Goal: Check status: Check status

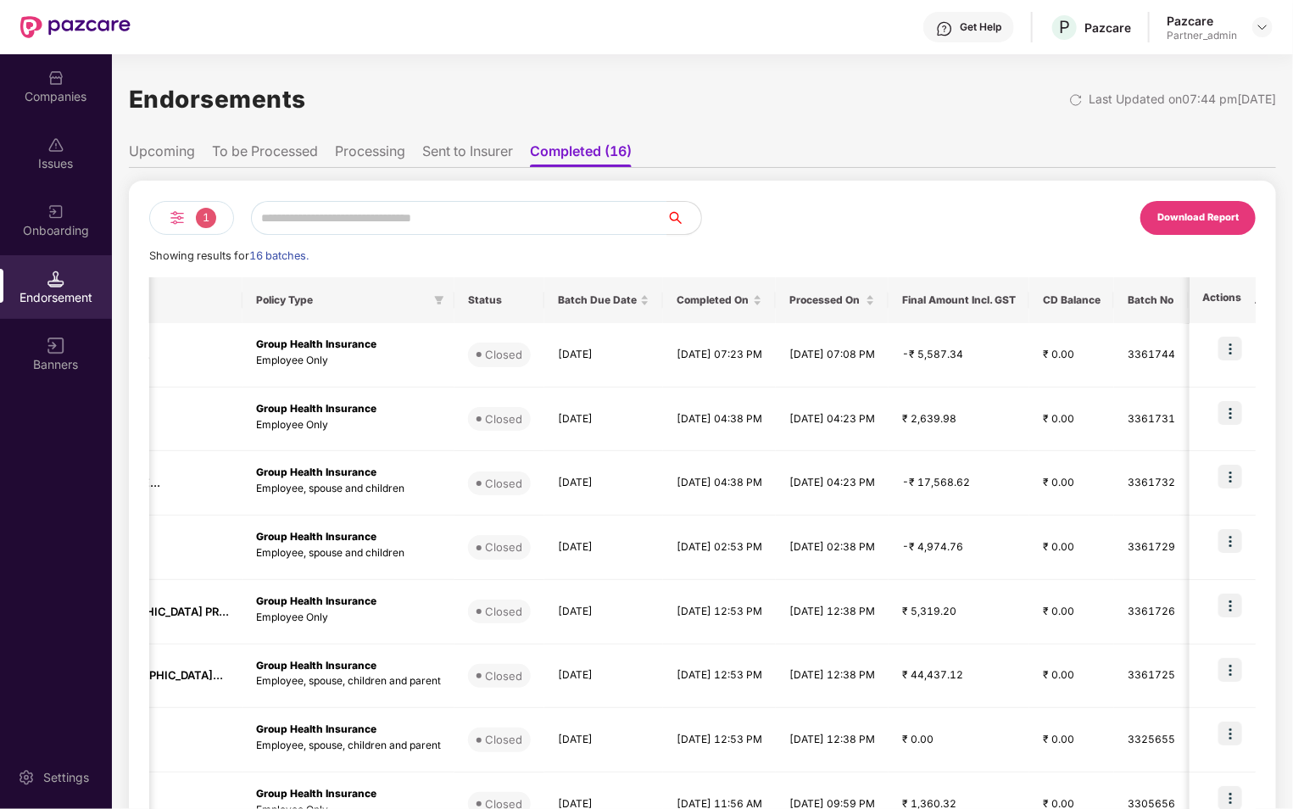
click at [180, 220] on img at bounding box center [177, 218] width 20 height 20
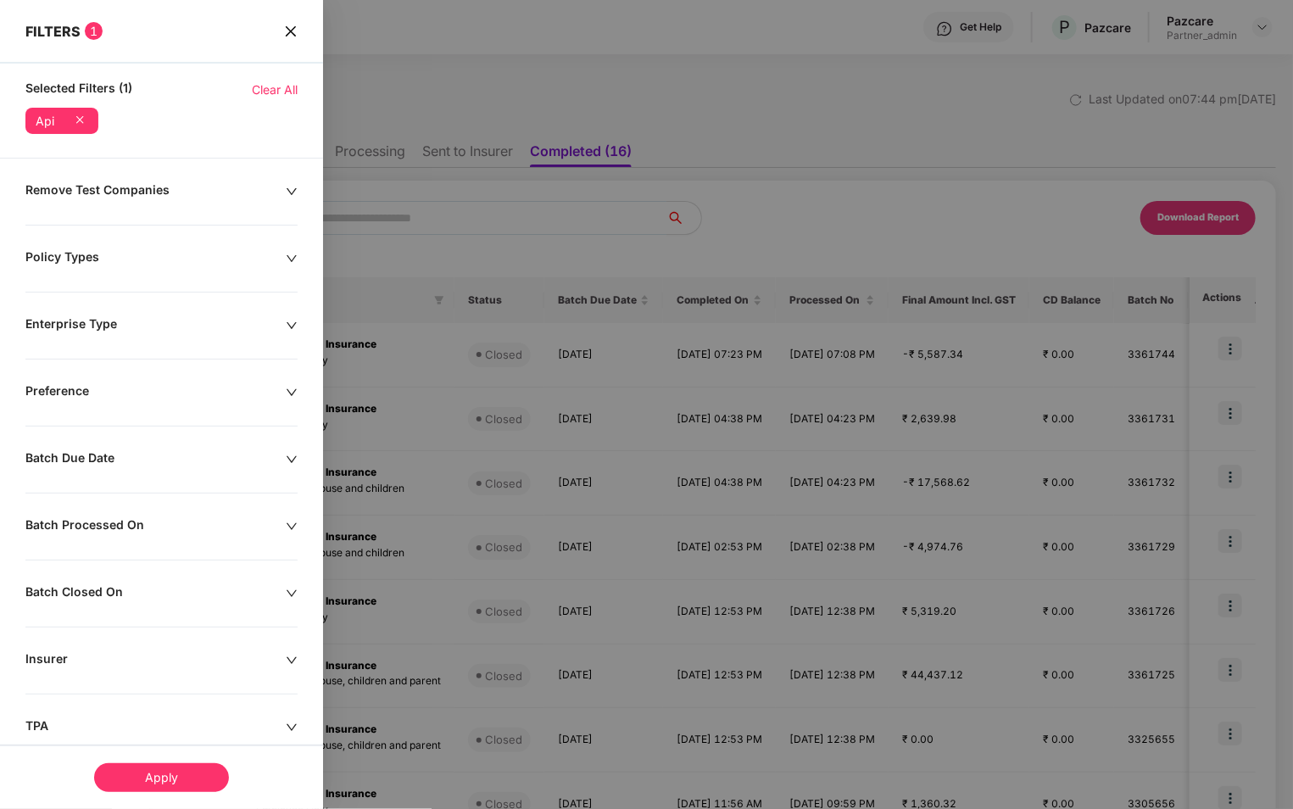
click at [295, 25] on icon "close" at bounding box center [291, 32] width 14 height 14
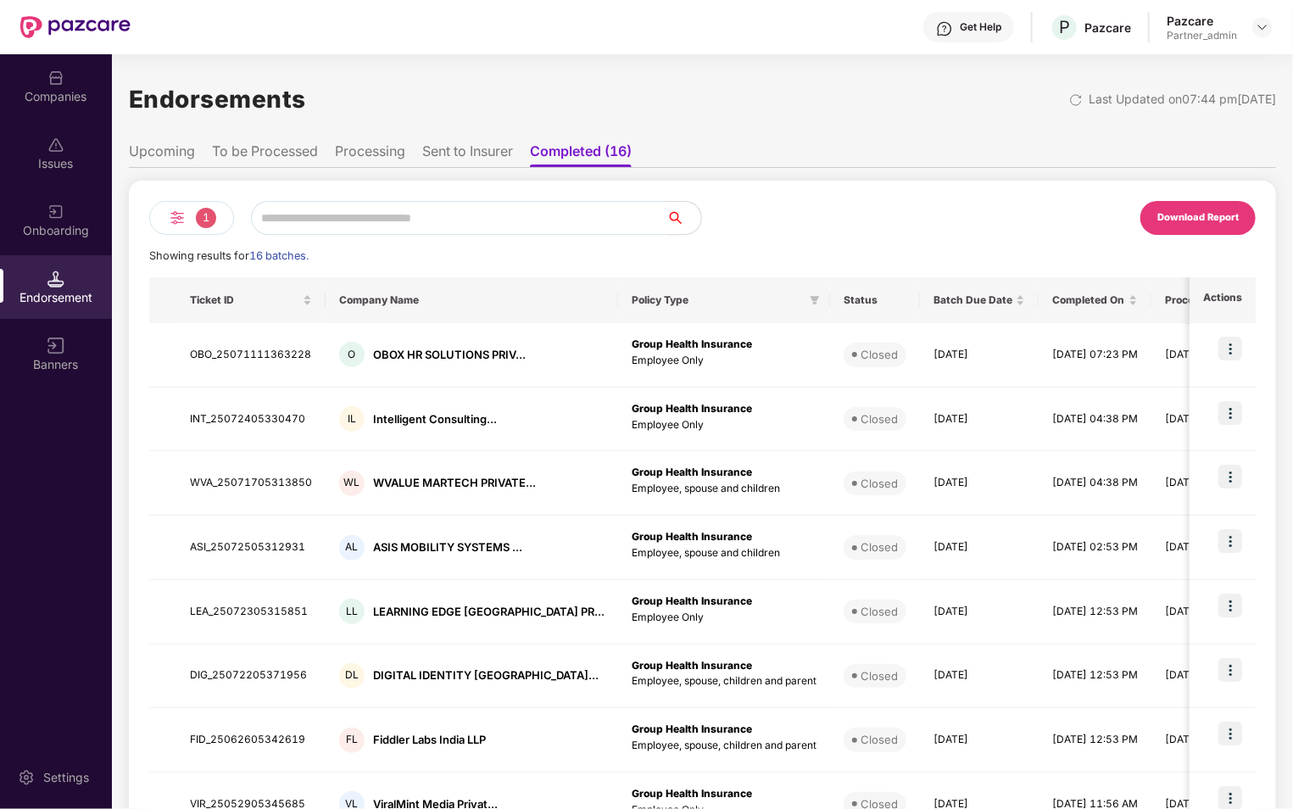
click at [382, 153] on li "Processing" at bounding box center [370, 154] width 70 height 25
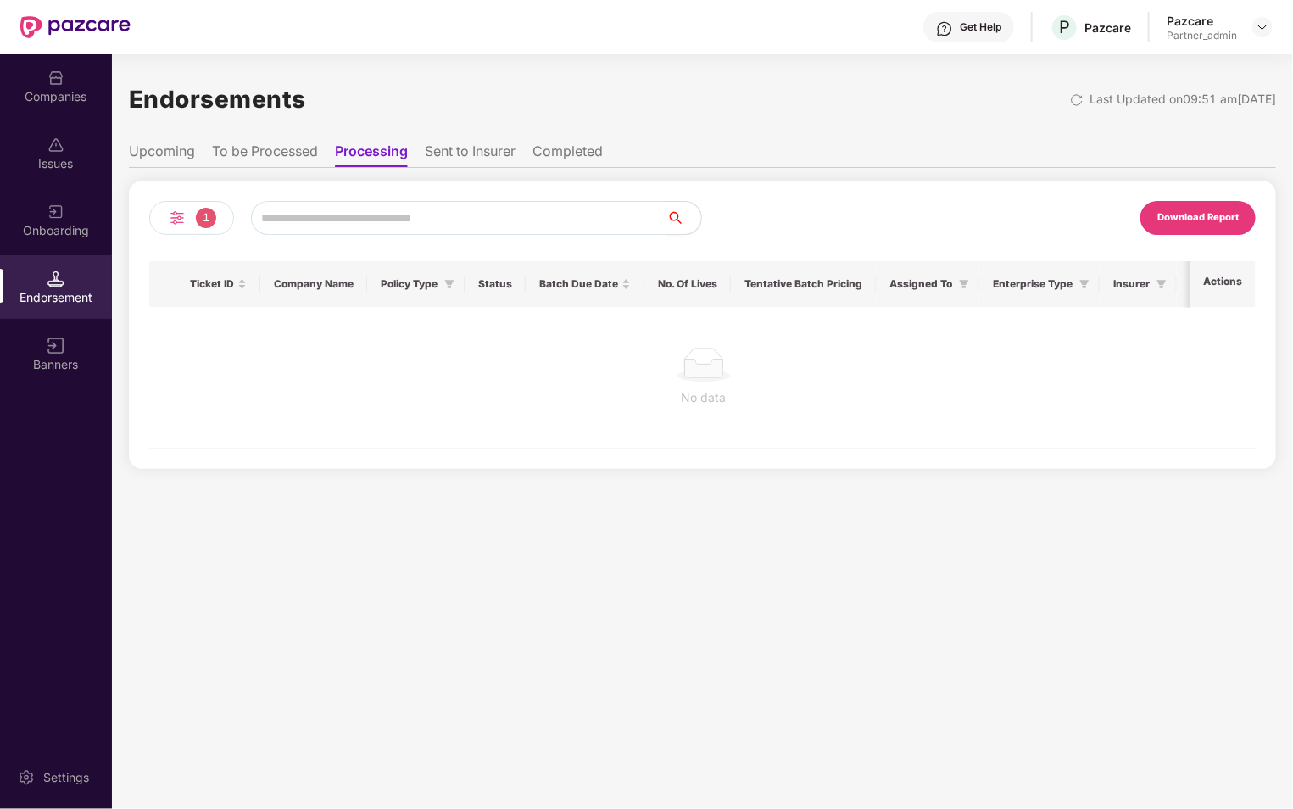
click at [197, 215] on span "1" at bounding box center [206, 218] width 20 height 20
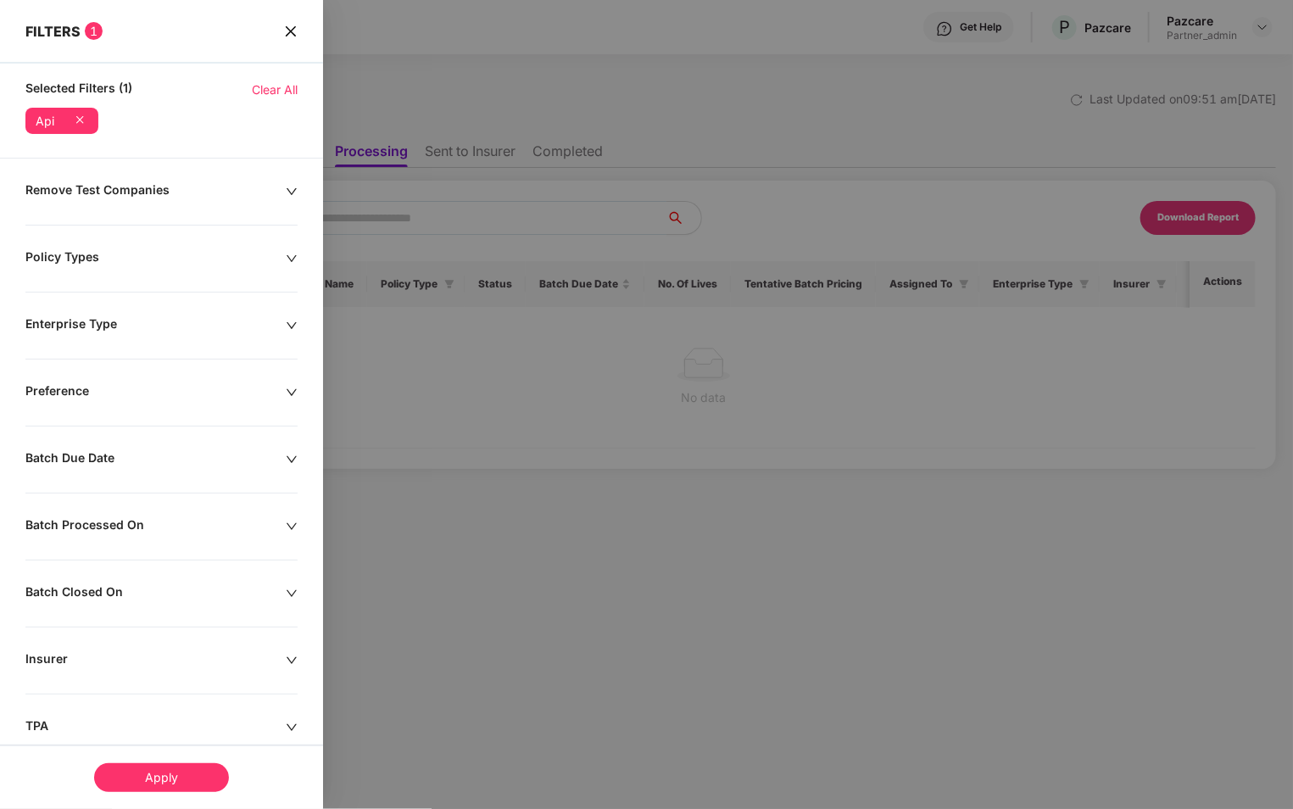
click at [286, 81] on span "Clear All" at bounding box center [275, 90] width 46 height 19
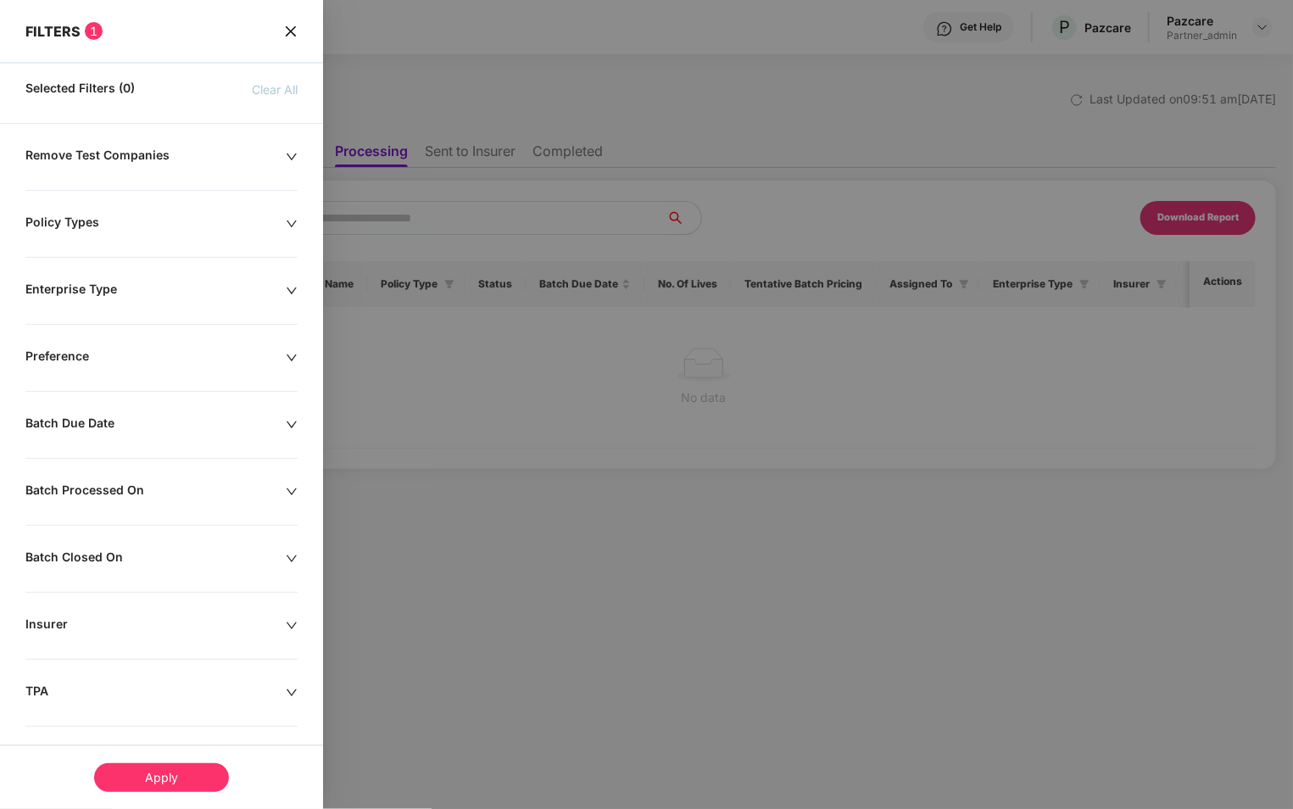
click at [122, 783] on div "Apply" at bounding box center [161, 777] width 135 height 29
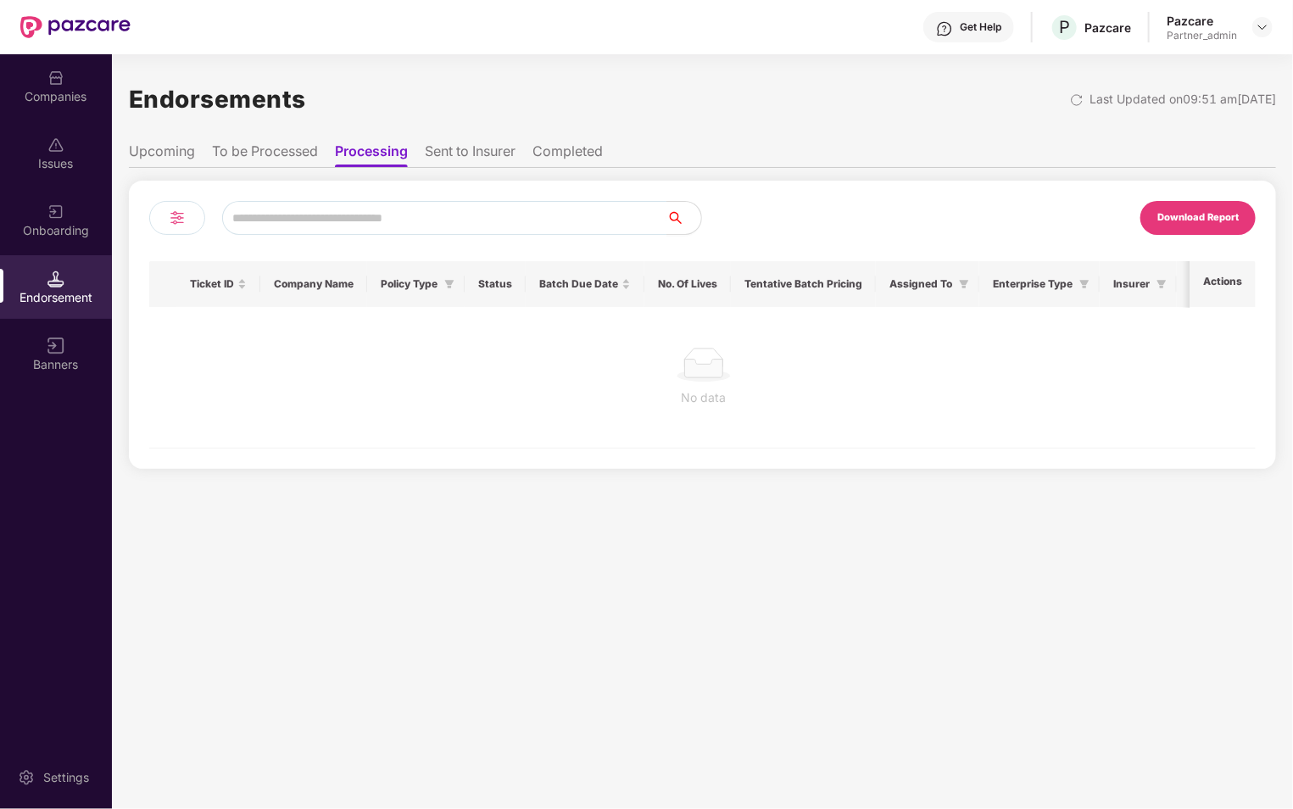
click at [178, 235] on div "Download Report Ticket ID Company Name Policy Type Status Batch Due Date No. Of…" at bounding box center [702, 325] width 1106 height 248
click at [178, 230] on div at bounding box center [177, 218] width 56 height 34
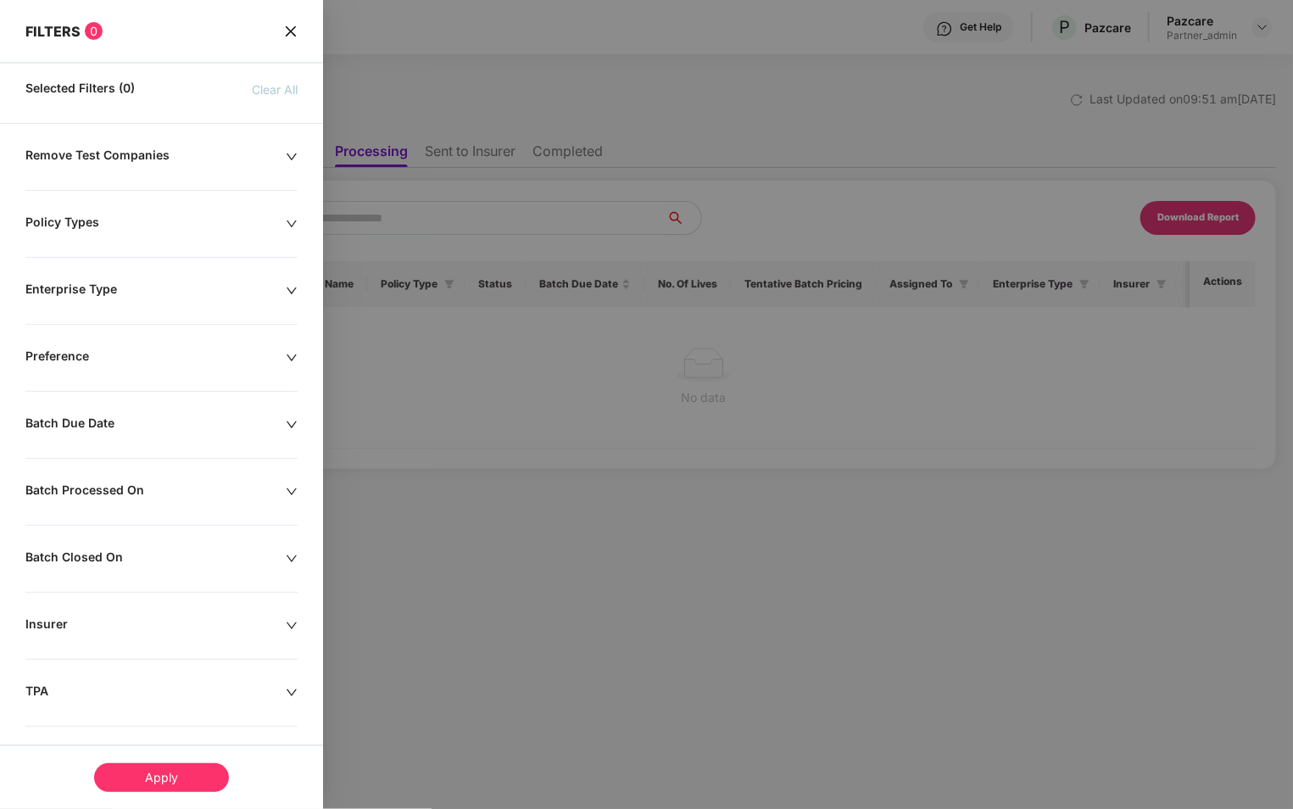
scroll to position [233, 0]
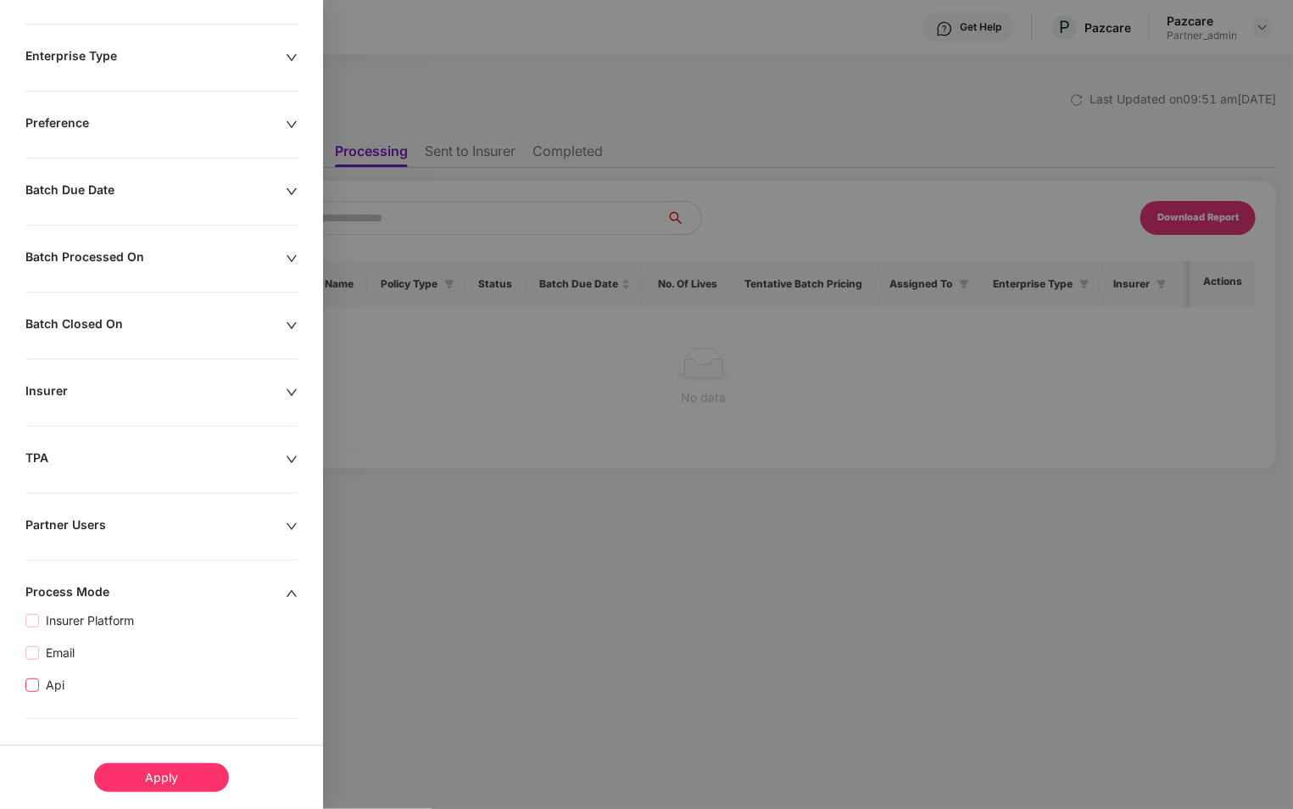
click at [47, 688] on span "Api" at bounding box center [55, 685] width 32 height 19
click at [159, 777] on div "Apply" at bounding box center [161, 777] width 135 height 29
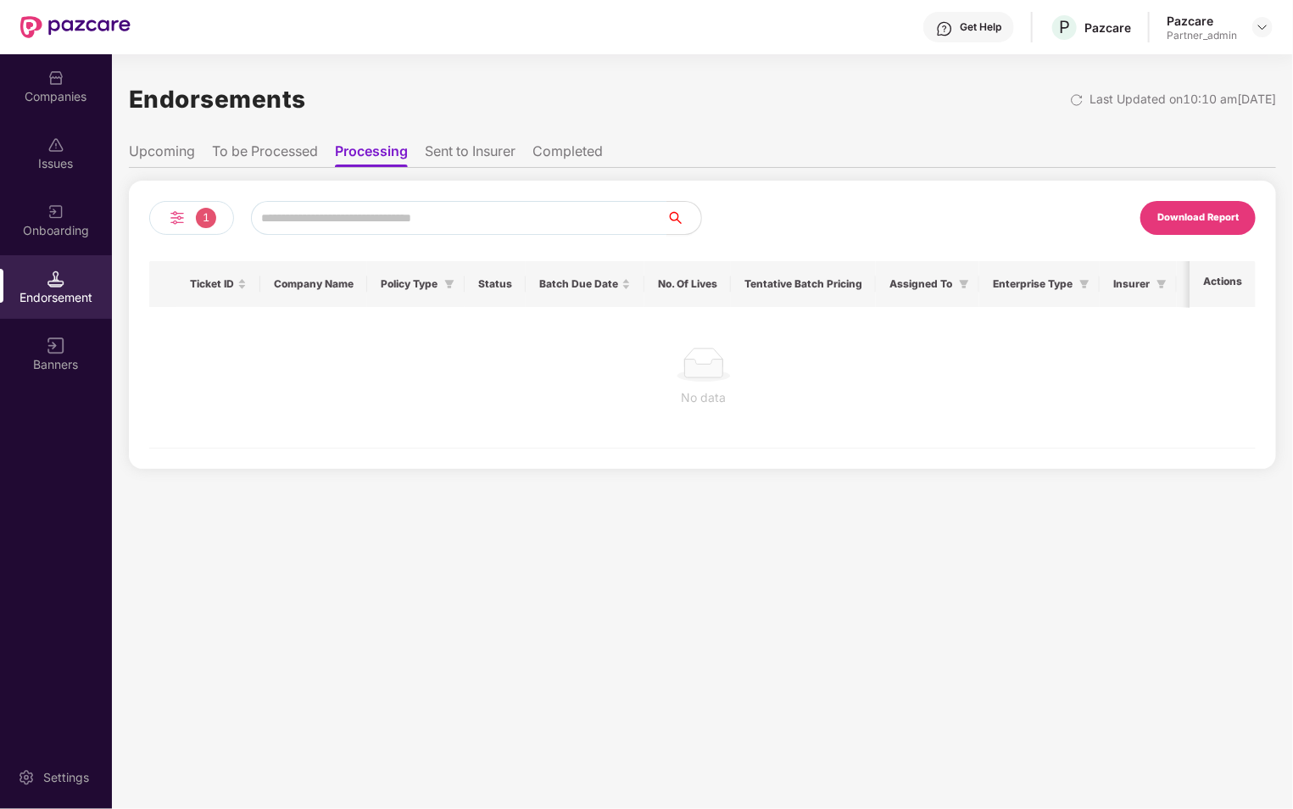
click at [566, 161] on li "Completed" at bounding box center [567, 154] width 70 height 25
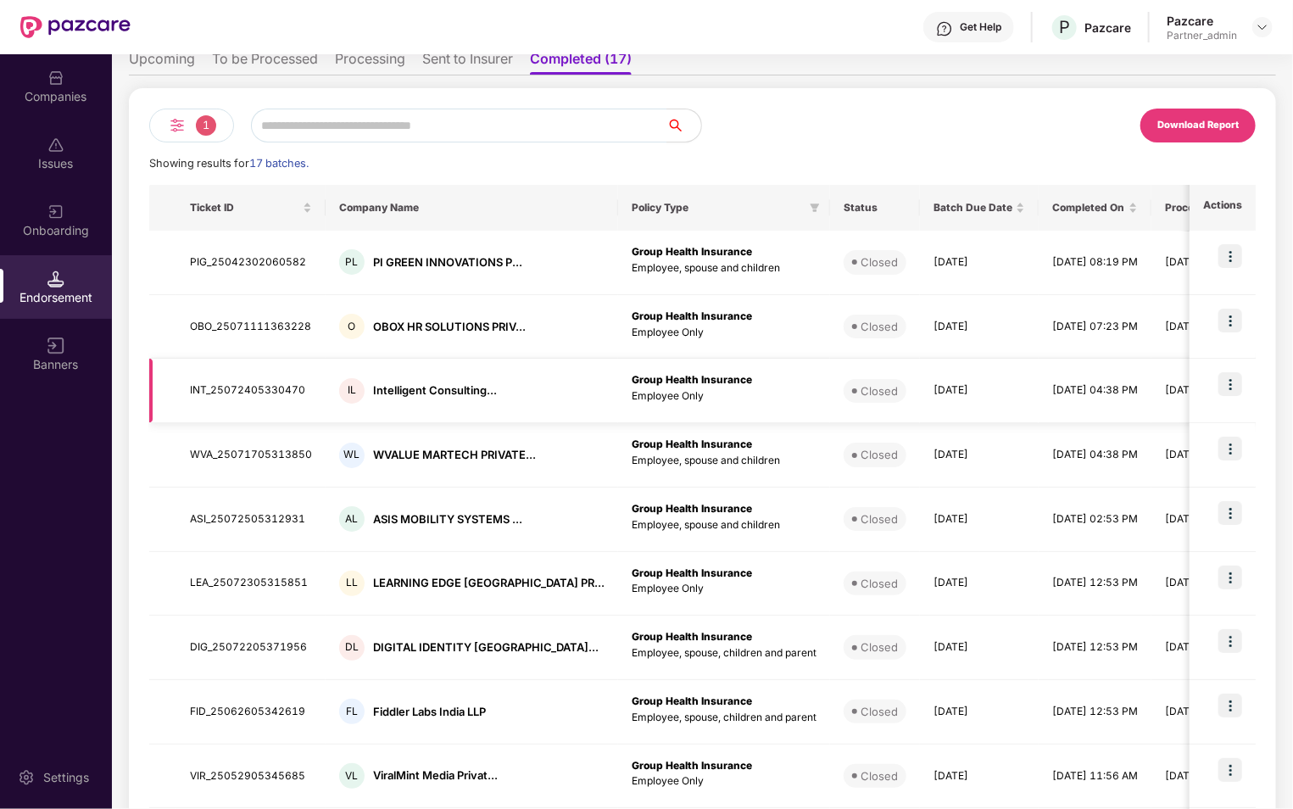
scroll to position [0, 0]
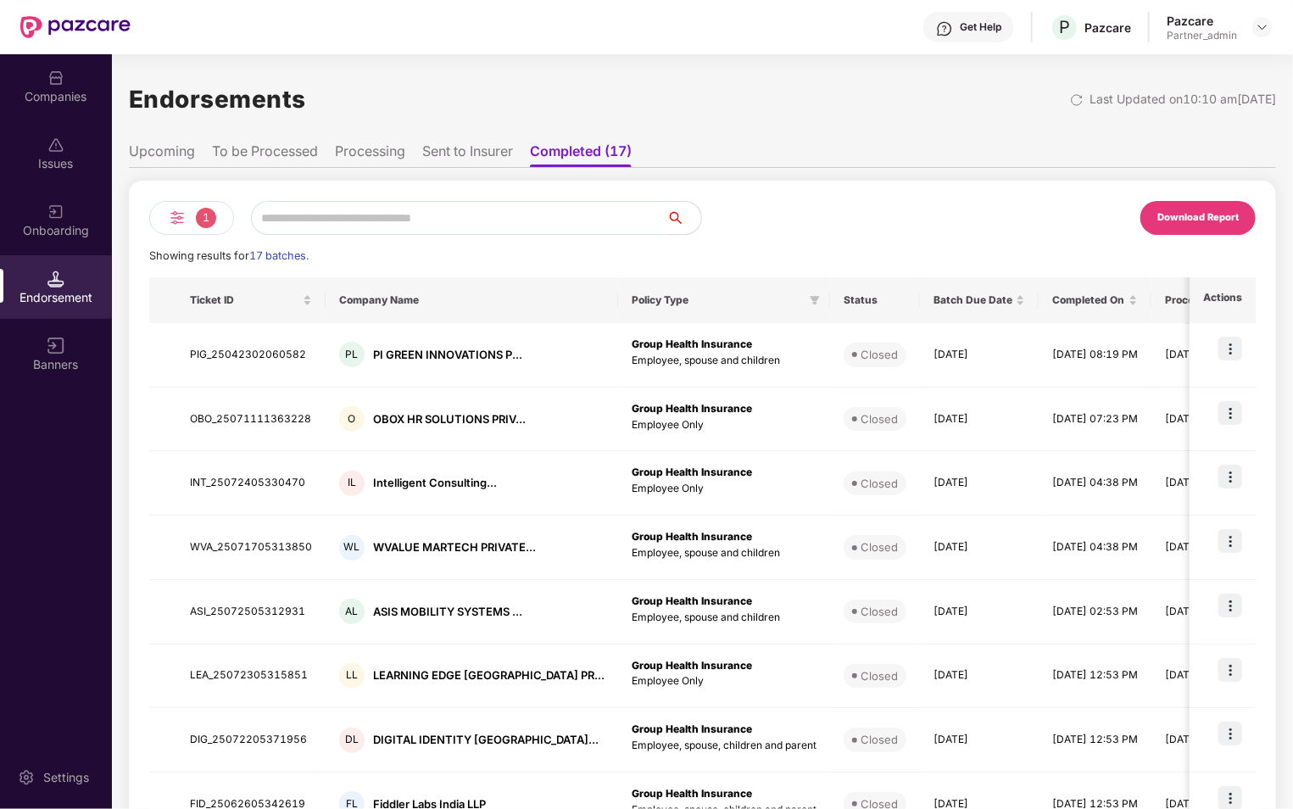
click at [462, 148] on li "Sent to Insurer" at bounding box center [467, 154] width 91 height 25
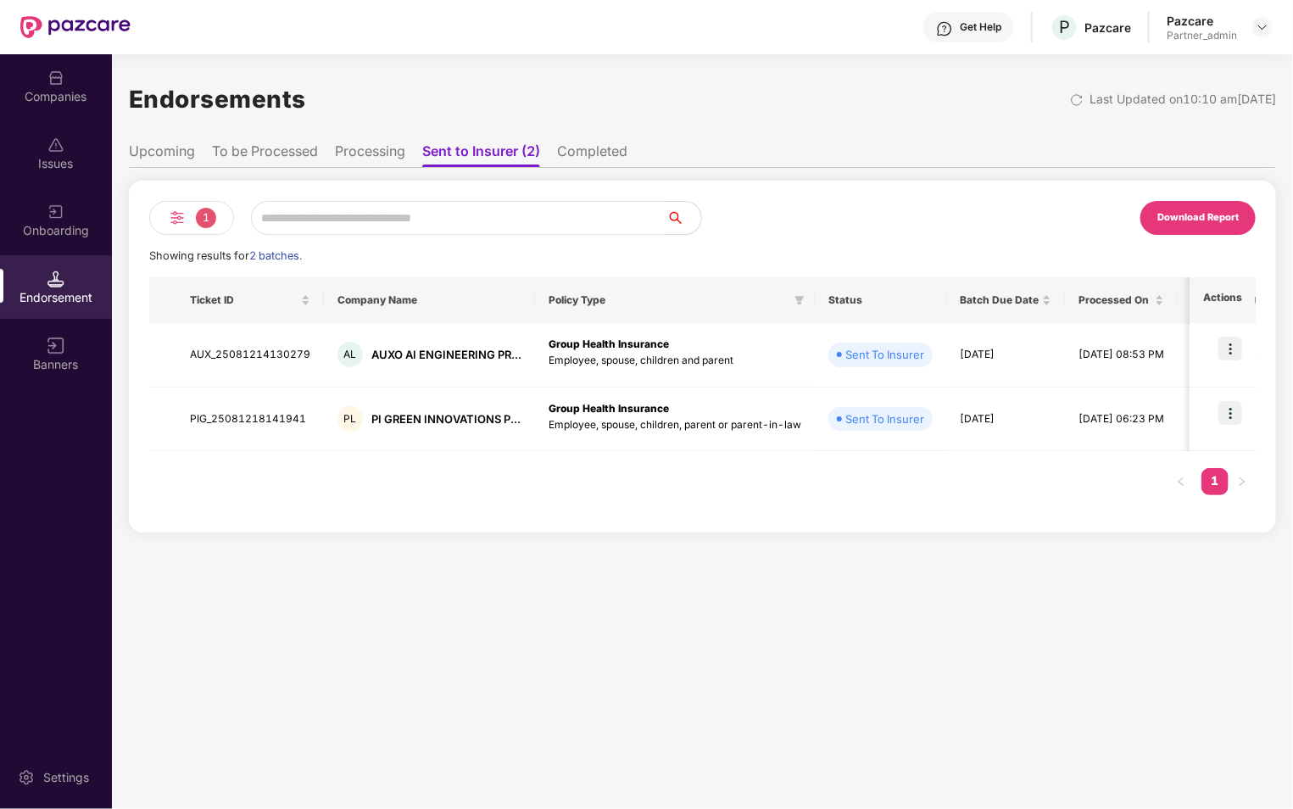
click at [365, 150] on li "Processing" at bounding box center [370, 154] width 70 height 25
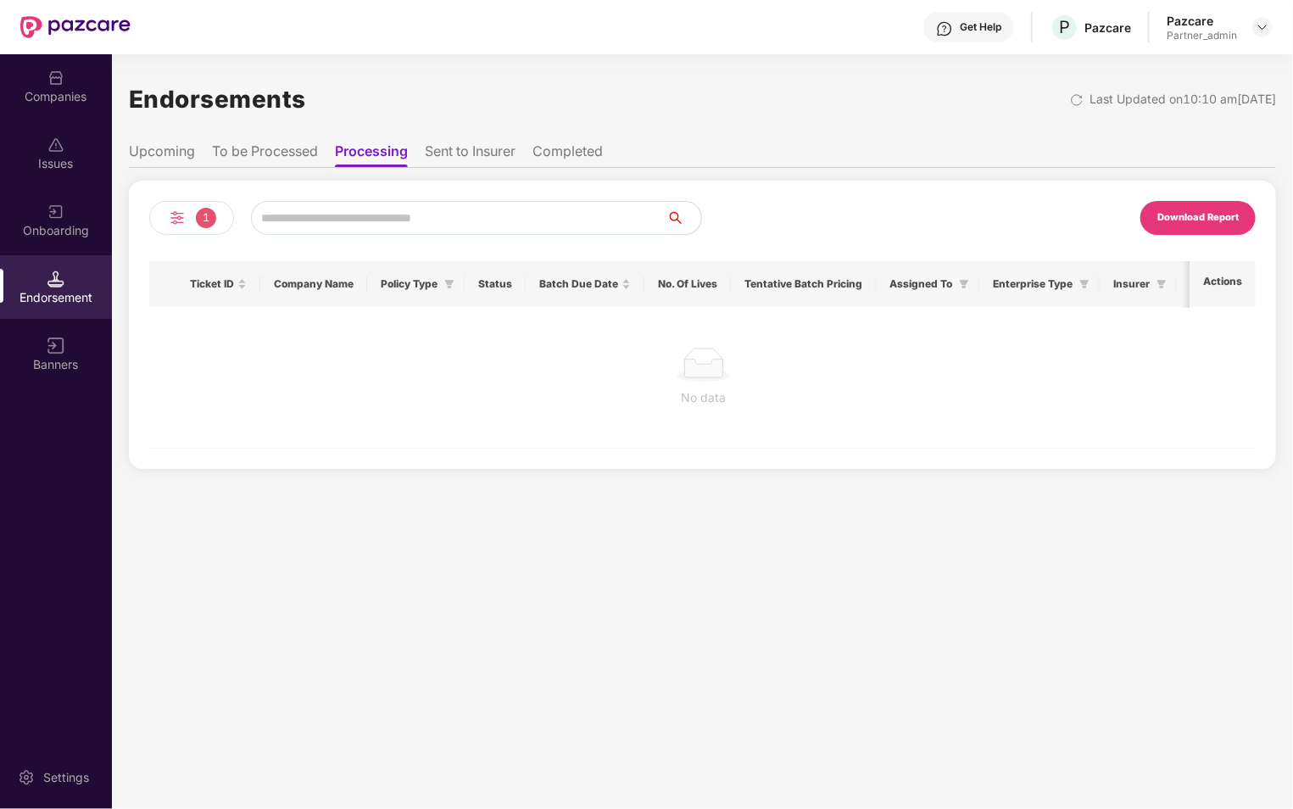
click at [473, 150] on li "Sent to Insurer" at bounding box center [470, 154] width 91 height 25
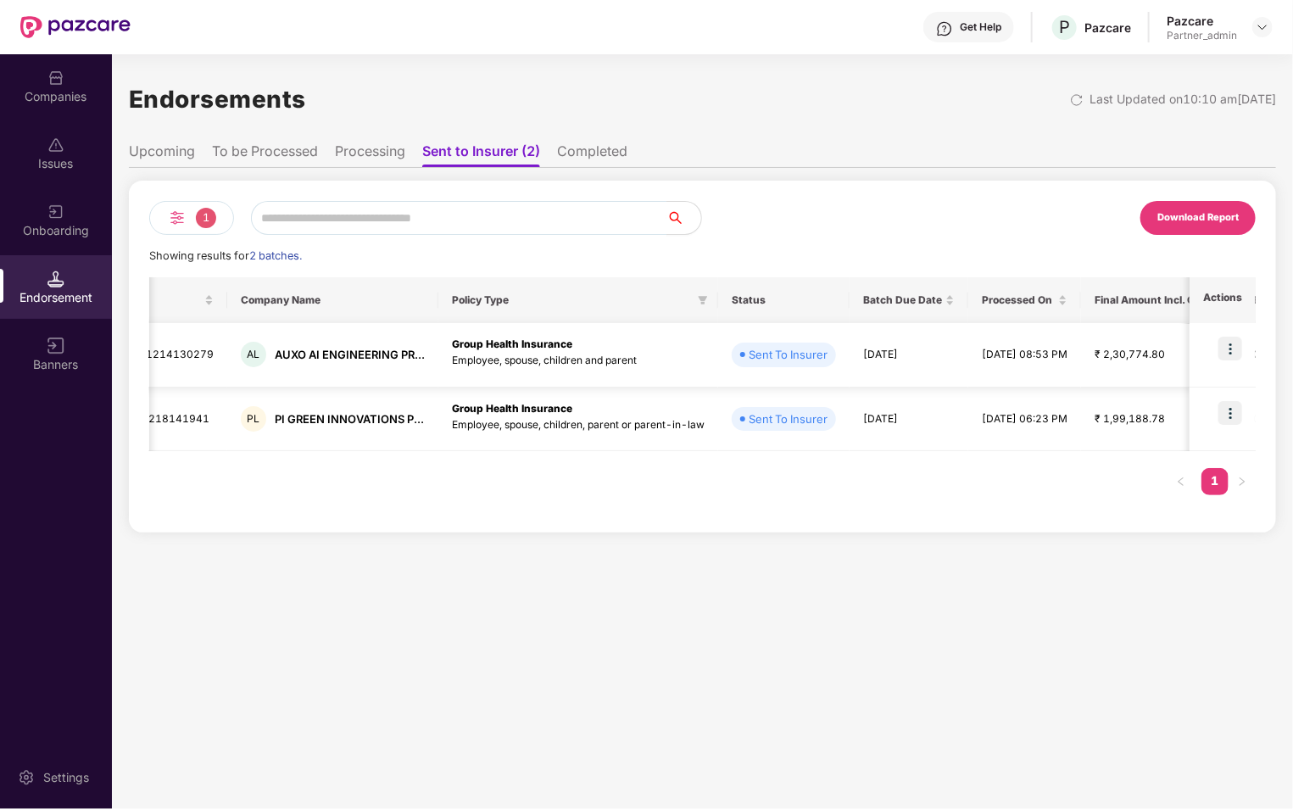
scroll to position [0, 107]
click at [868, 368] on td "[DATE]" at bounding box center [898, 355] width 119 height 64
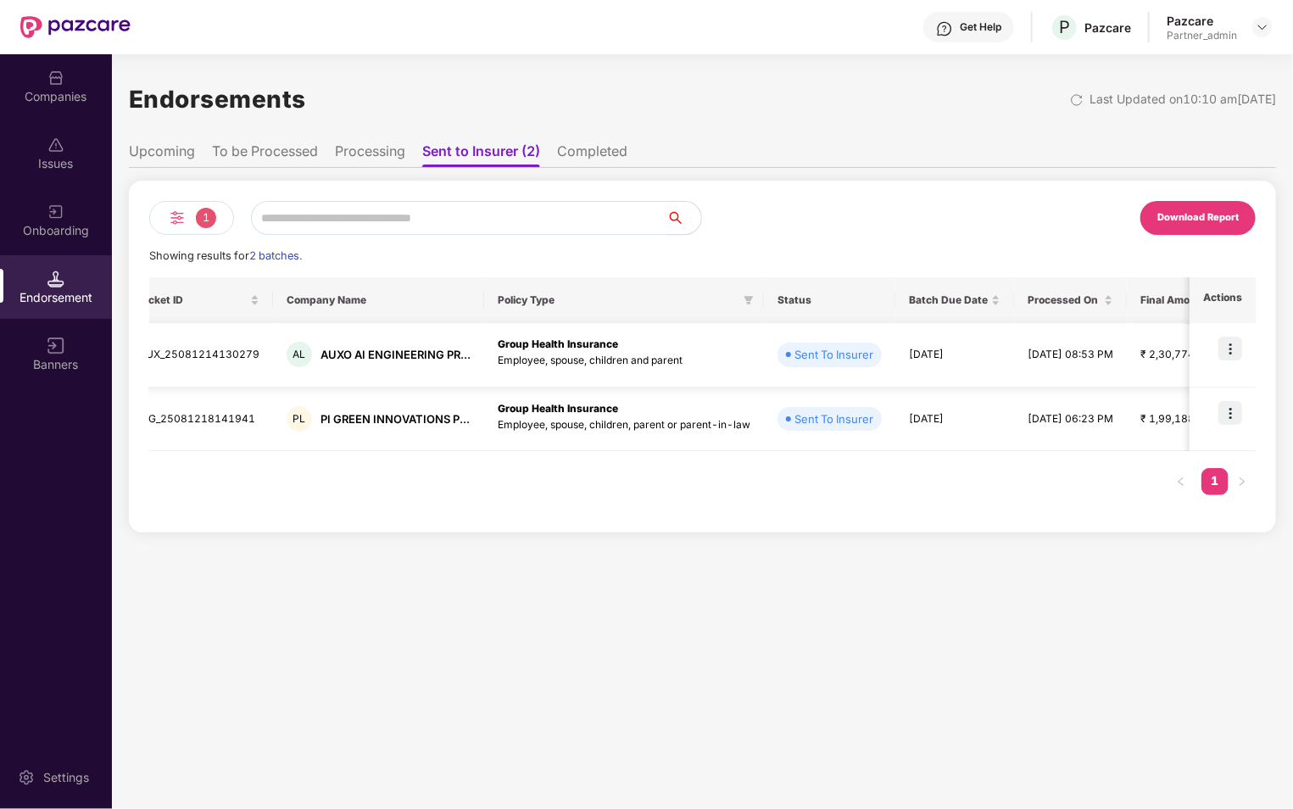
scroll to position [0, 0]
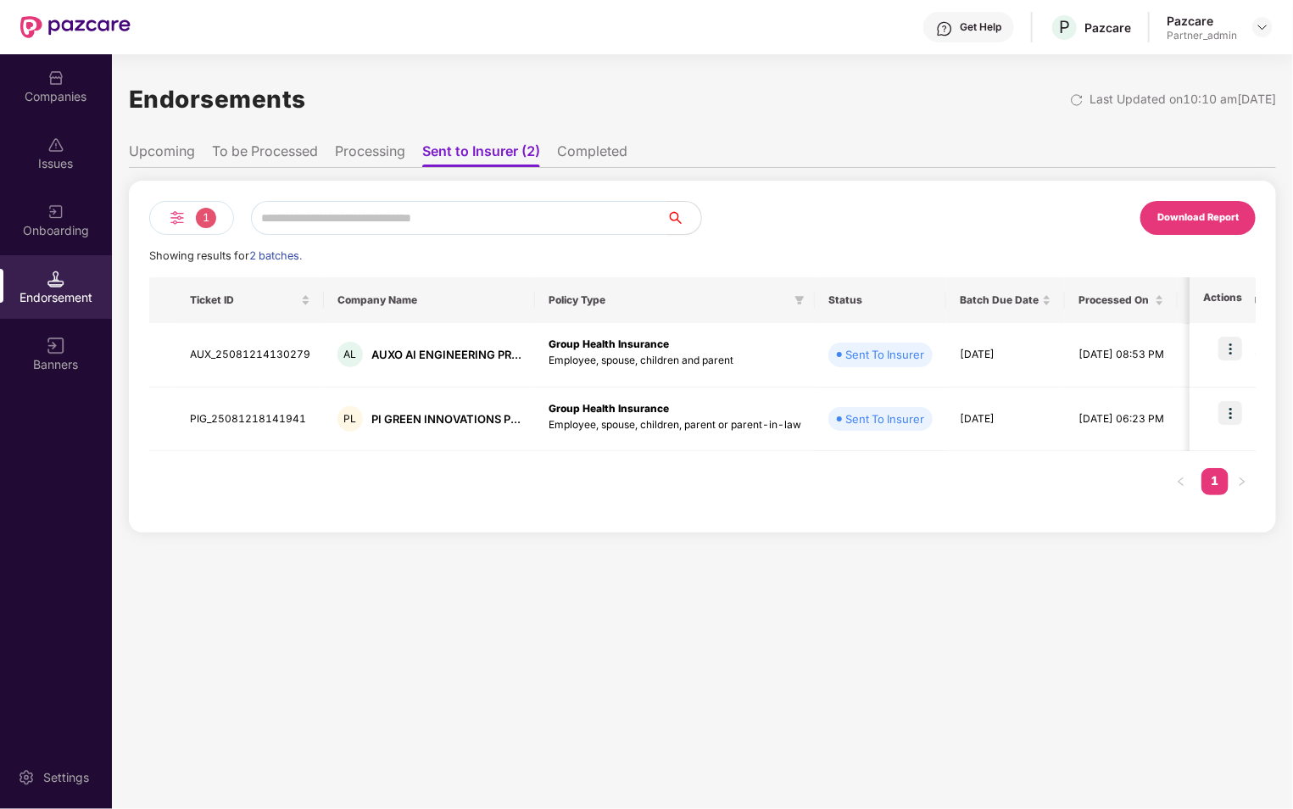
click at [187, 223] on img at bounding box center [177, 218] width 20 height 20
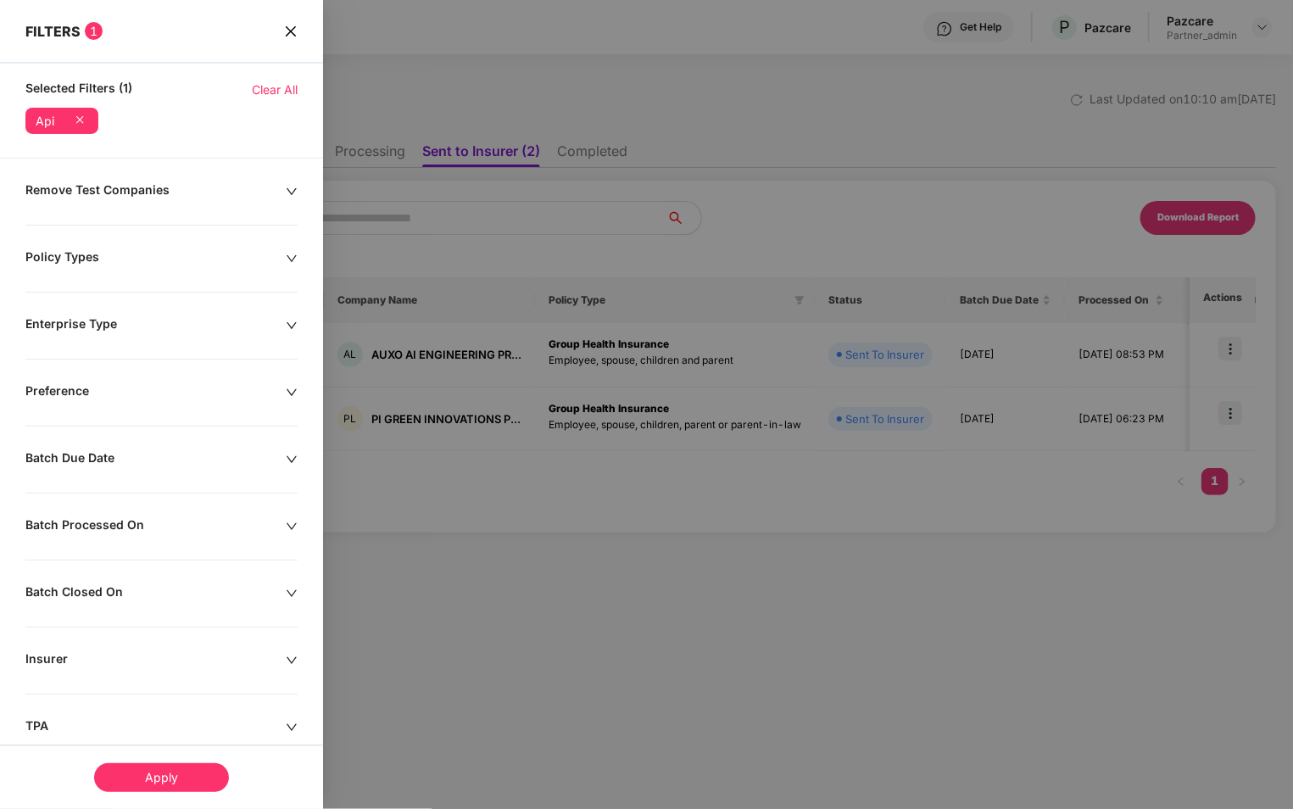
click at [153, 772] on div "Apply" at bounding box center [161, 777] width 135 height 29
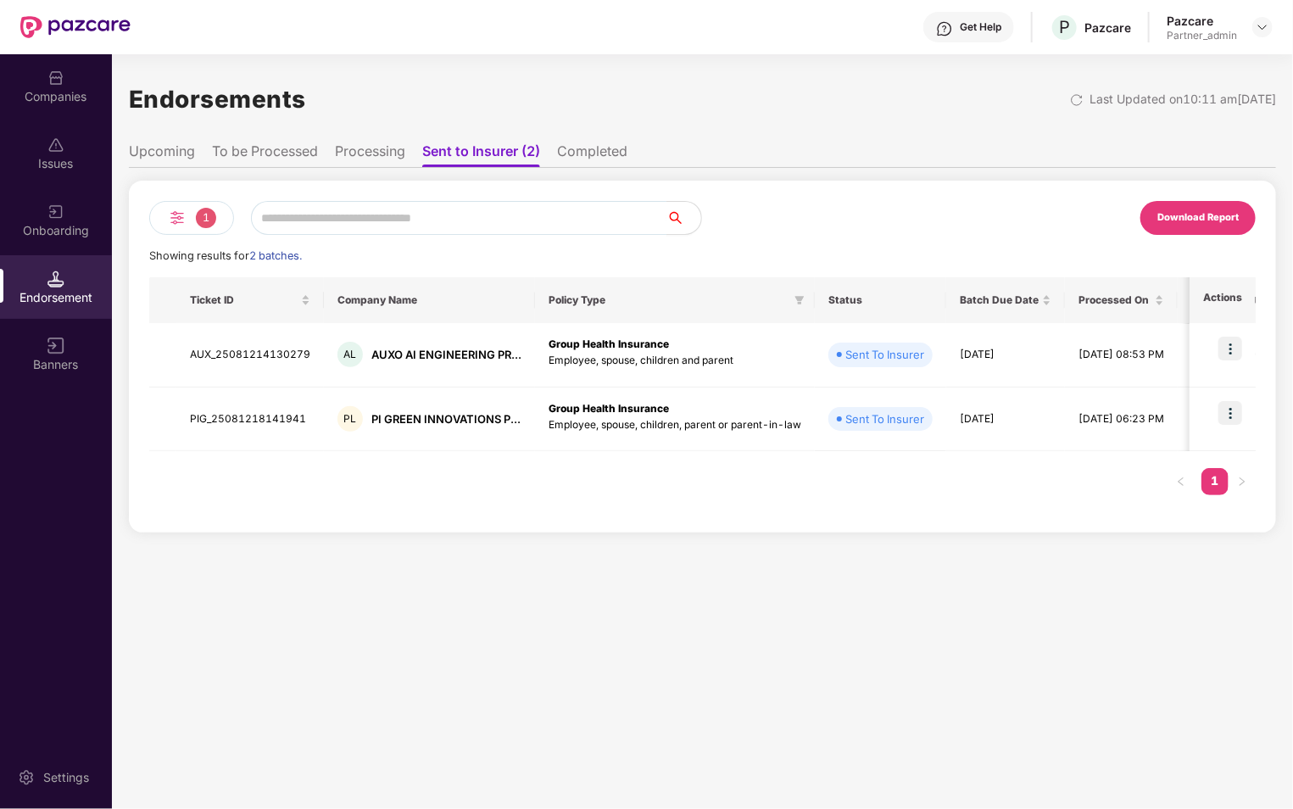
click at [603, 153] on li "Completed" at bounding box center [592, 154] width 70 height 25
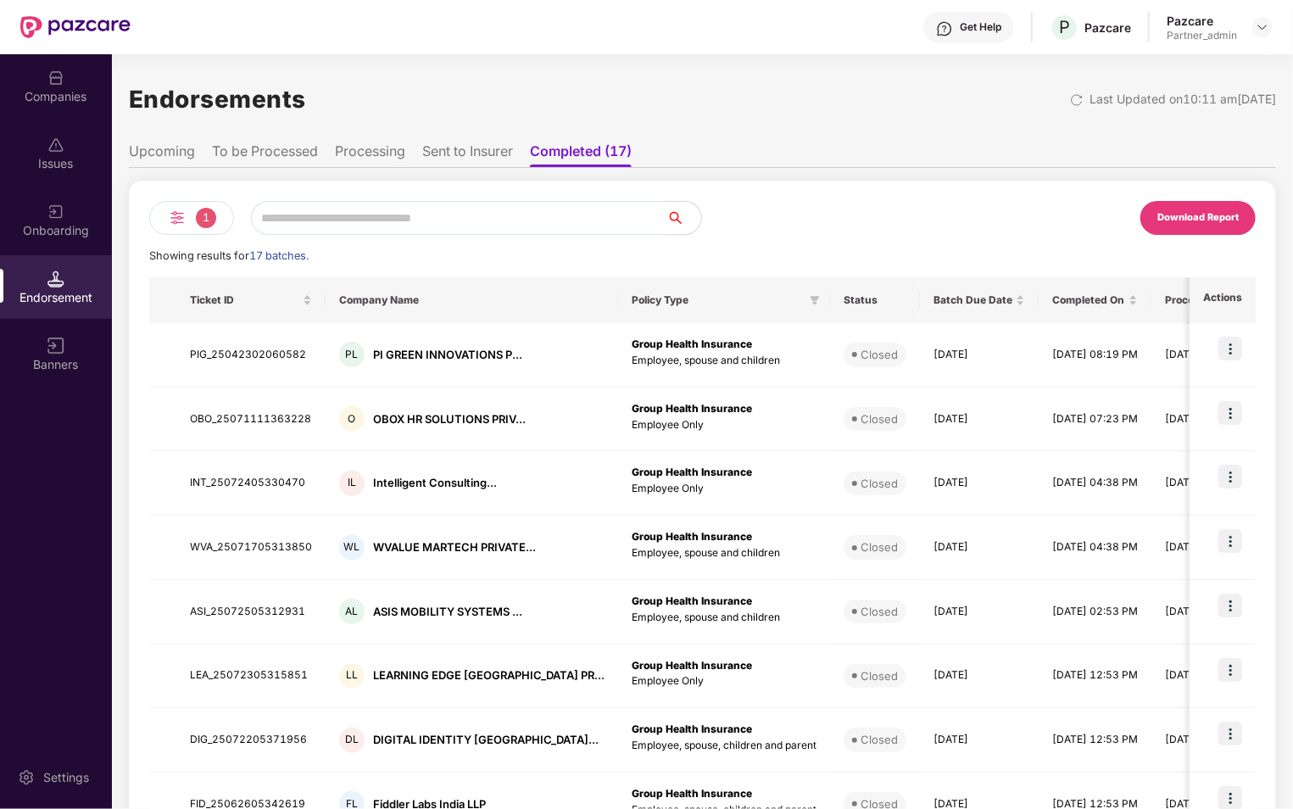
click at [447, 161] on li "Sent to Insurer" at bounding box center [467, 154] width 91 height 25
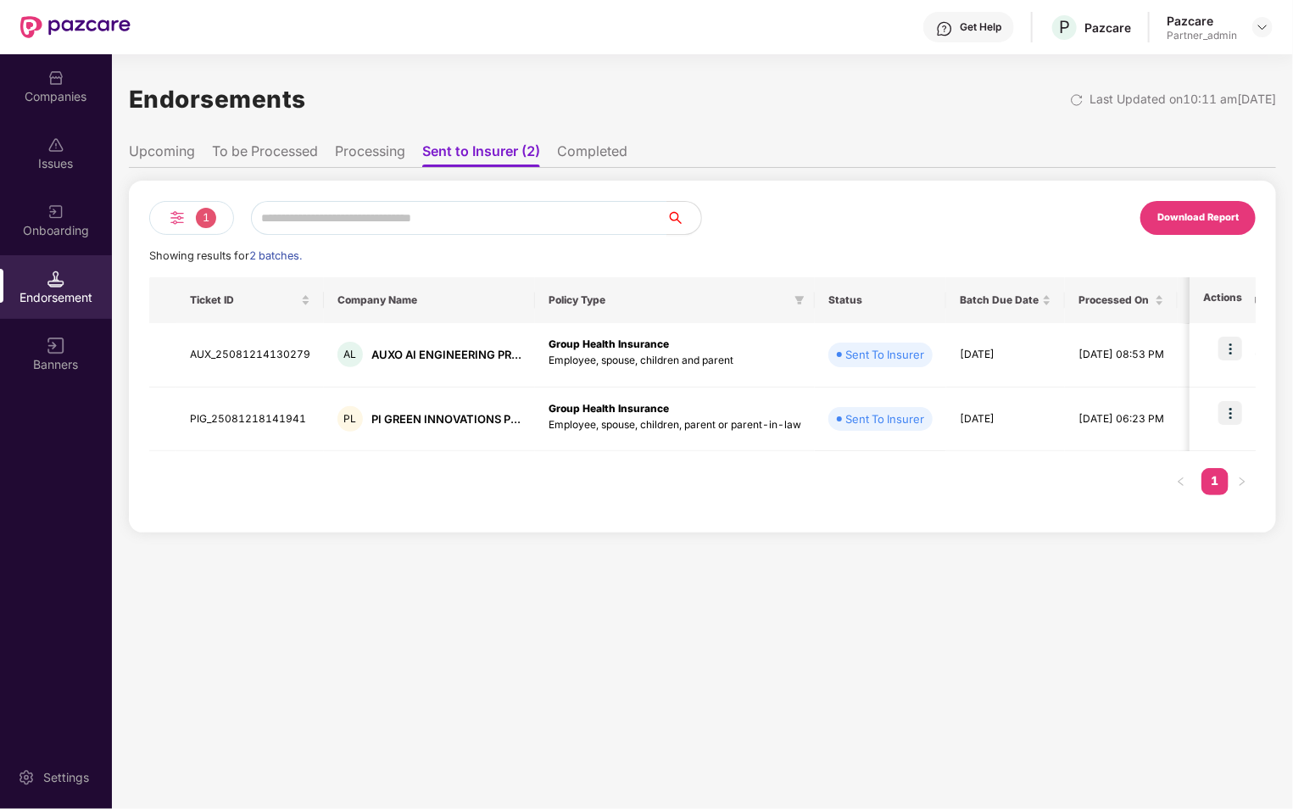
click at [359, 148] on li "Processing" at bounding box center [370, 154] width 70 height 25
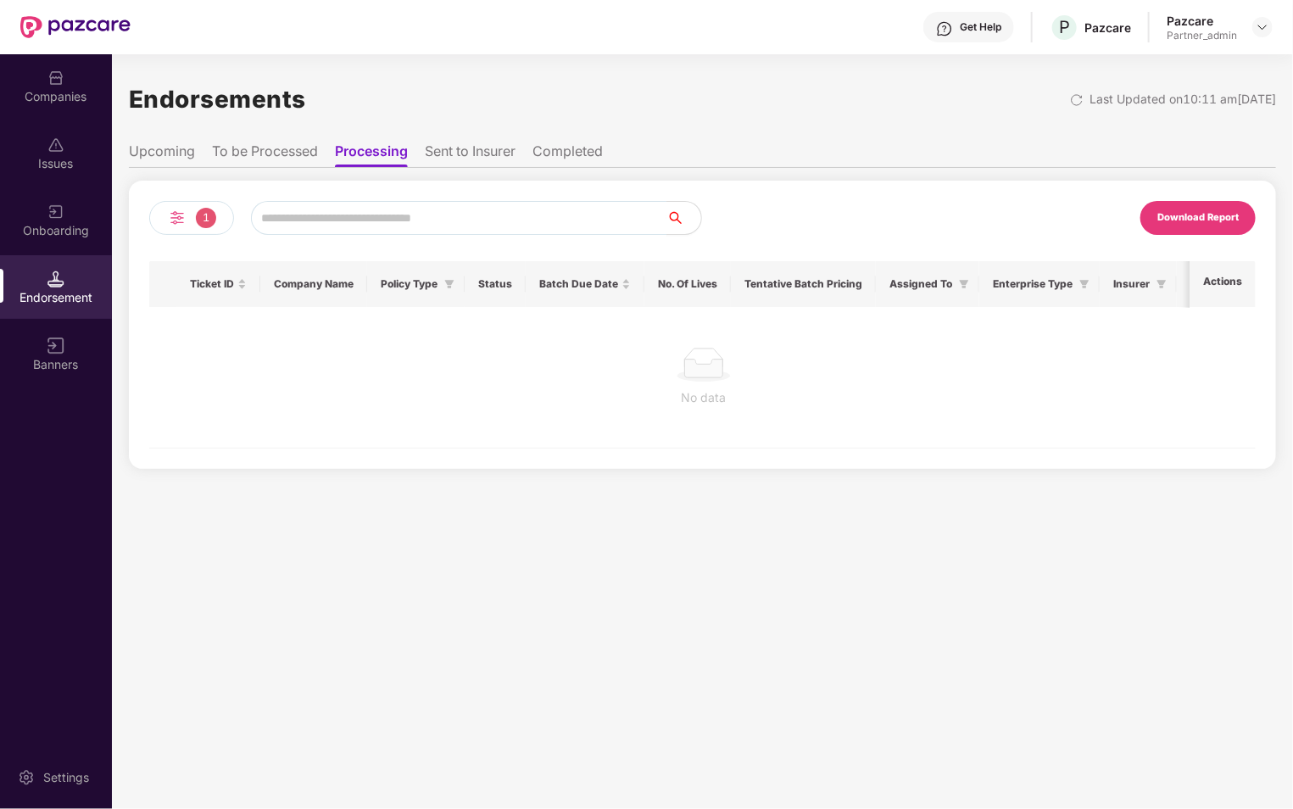
click at [249, 157] on li "To be Processed" at bounding box center [265, 154] width 106 height 25
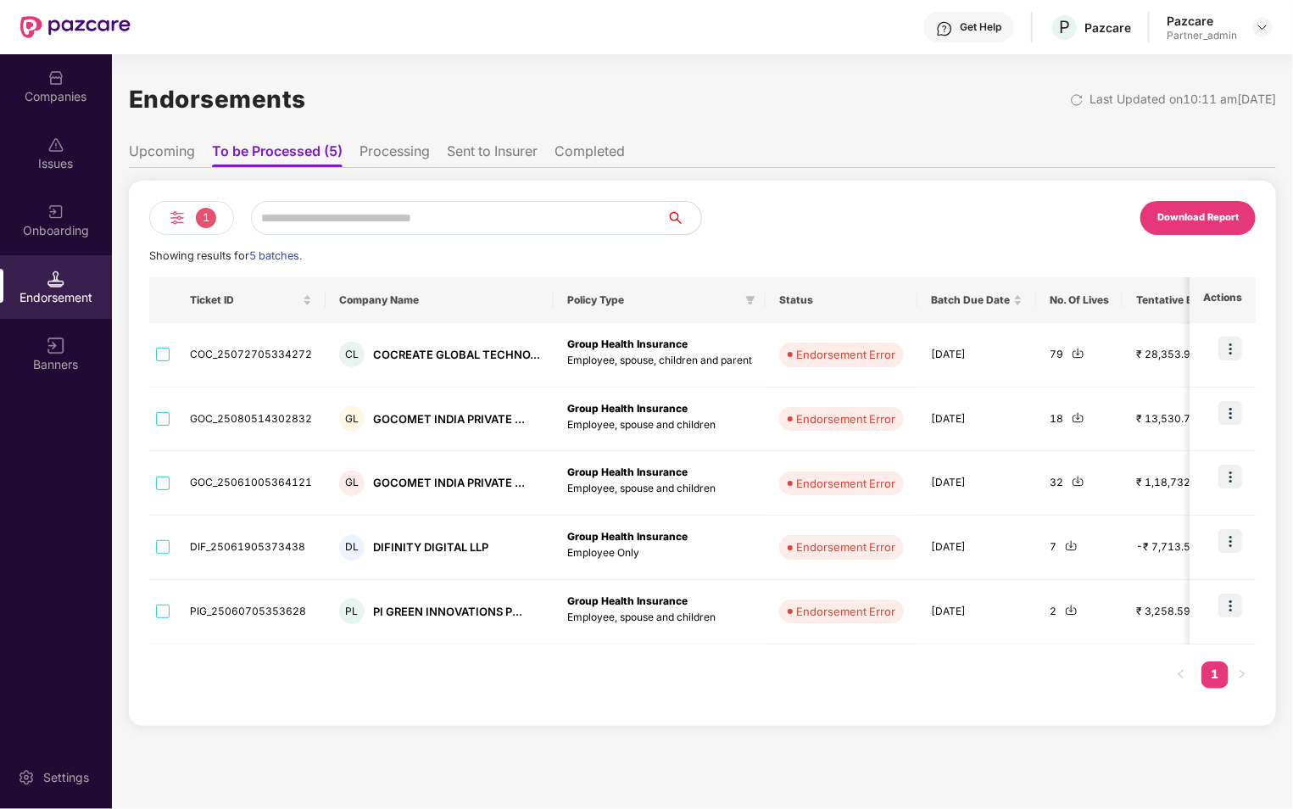
click at [459, 142] on li "Sent to Insurer" at bounding box center [492, 154] width 91 height 25
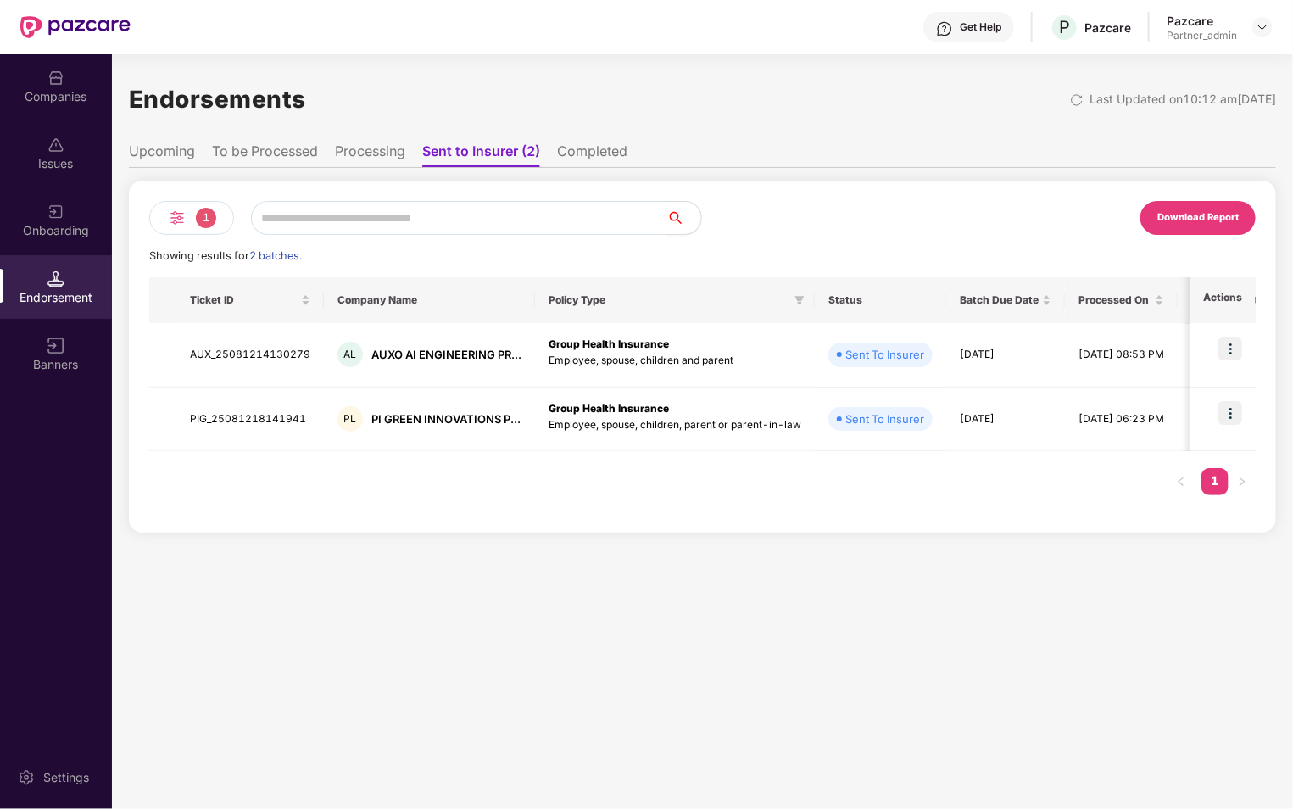
click at [269, 152] on li "To be Processed" at bounding box center [265, 154] width 106 height 25
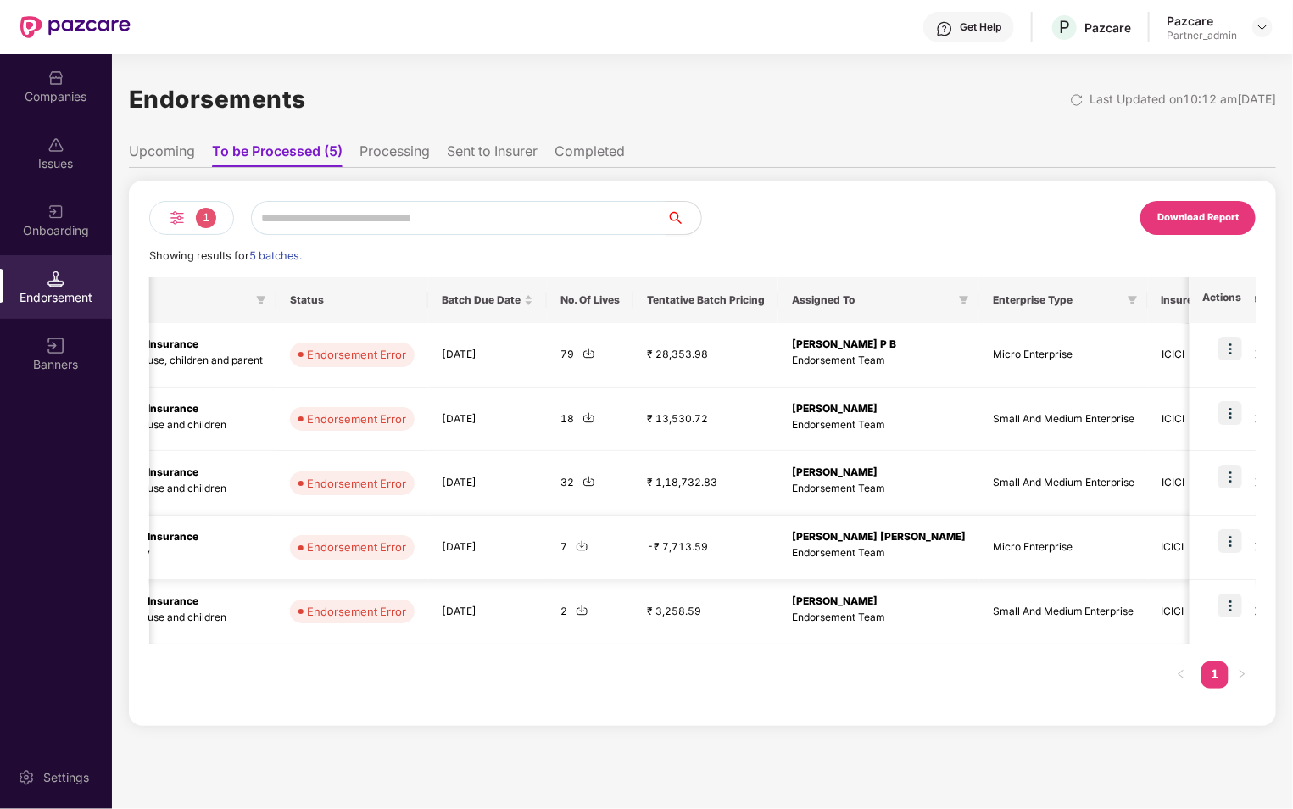
scroll to position [0, 834]
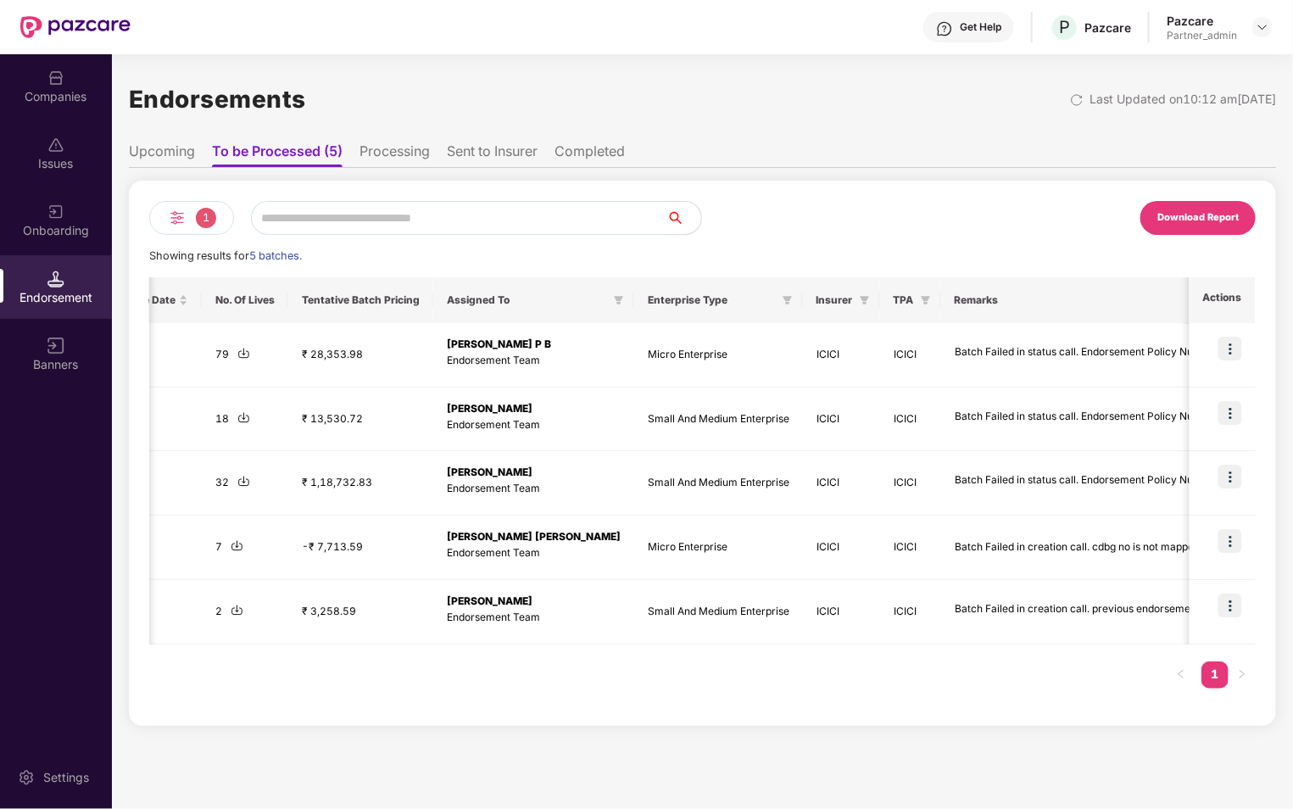
click at [597, 148] on li "Completed" at bounding box center [589, 154] width 70 height 25
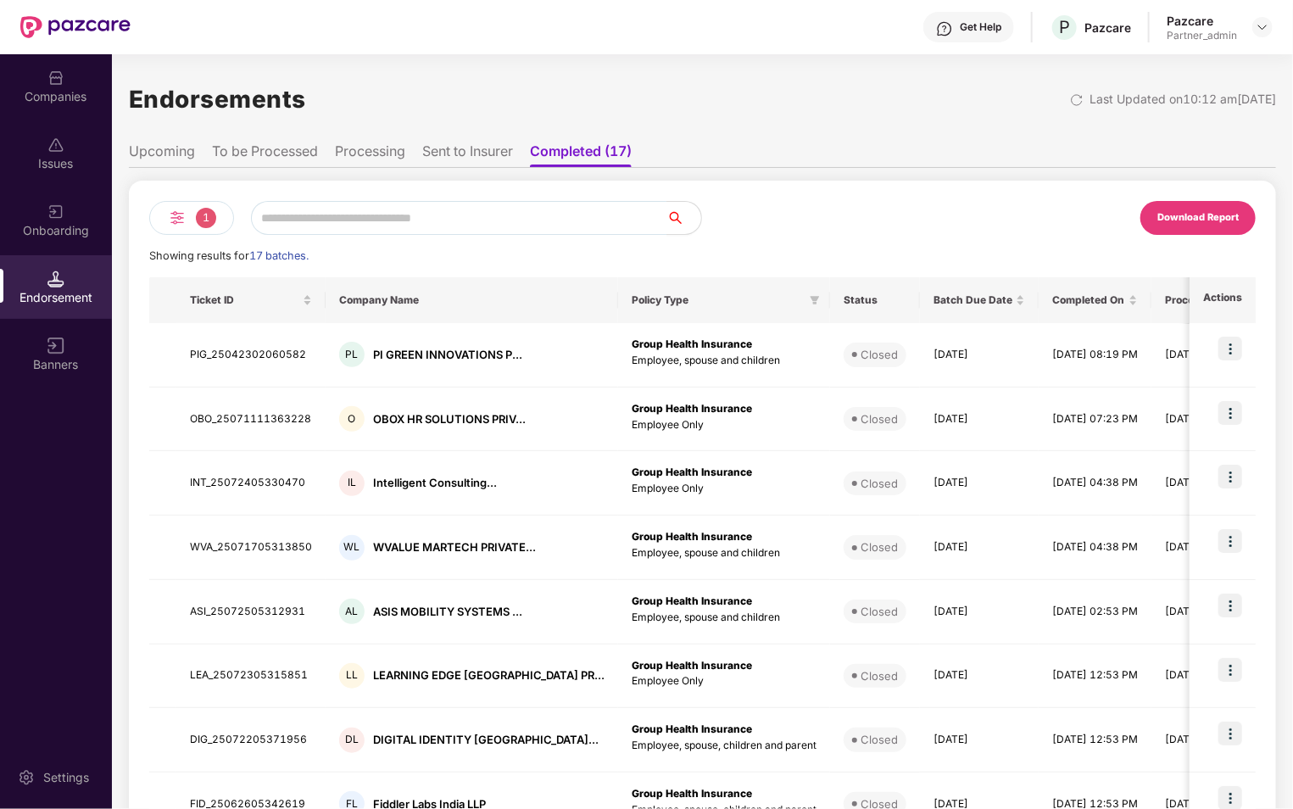
click at [310, 149] on li "To be Processed" at bounding box center [265, 154] width 106 height 25
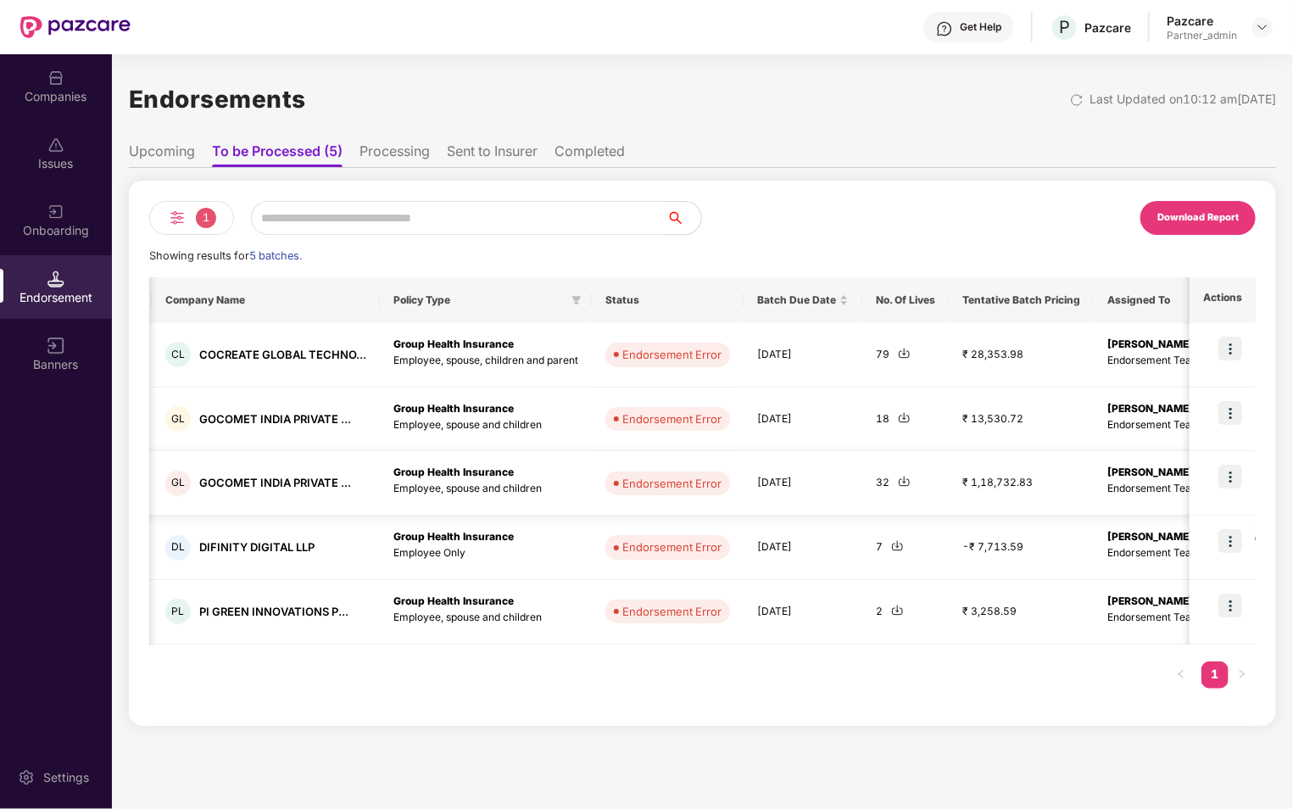
scroll to position [0, 0]
